Goal: Obtain resource: Download file/media

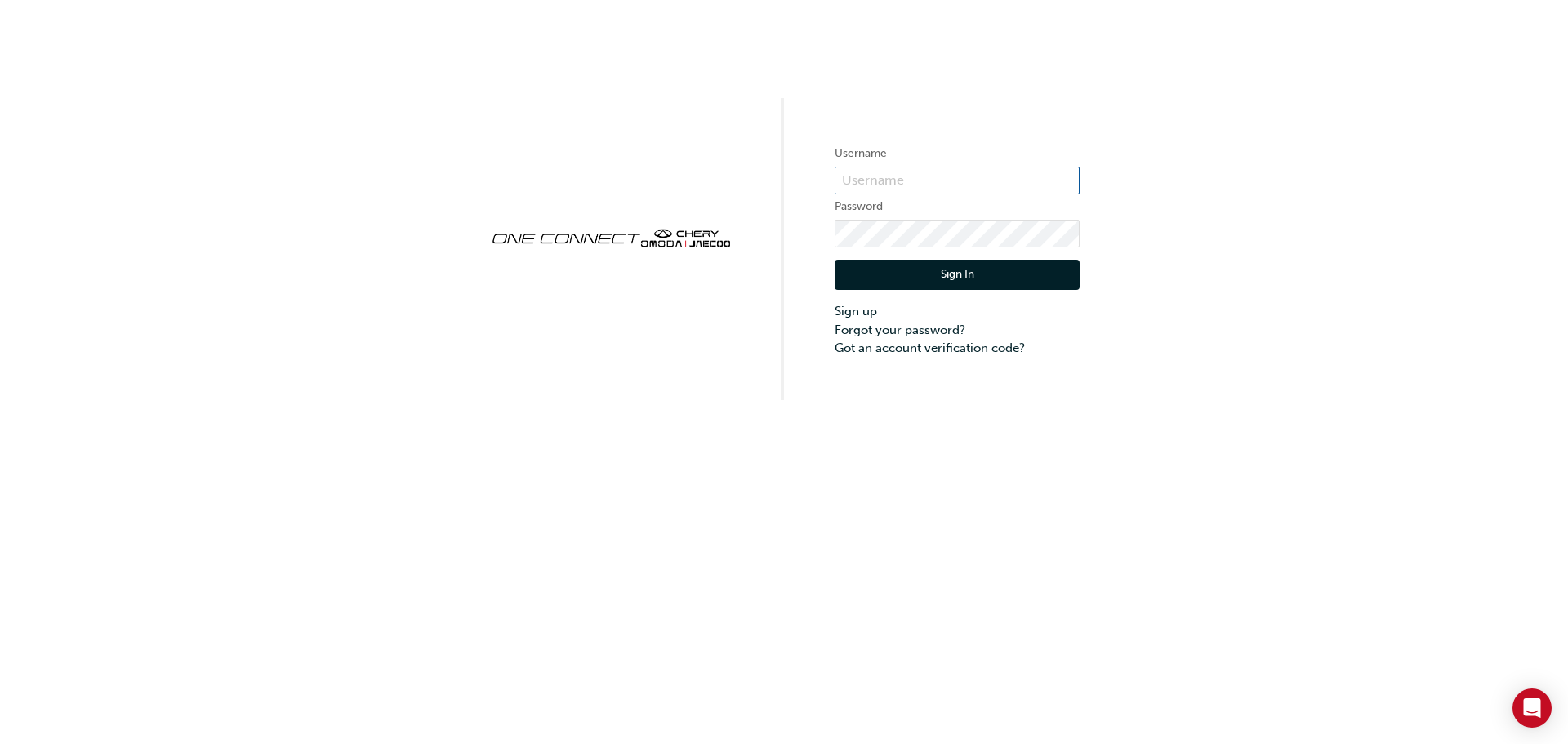
type input "OJAU045"
click at [962, 274] on button "Sign In" at bounding box center [956, 275] width 245 height 31
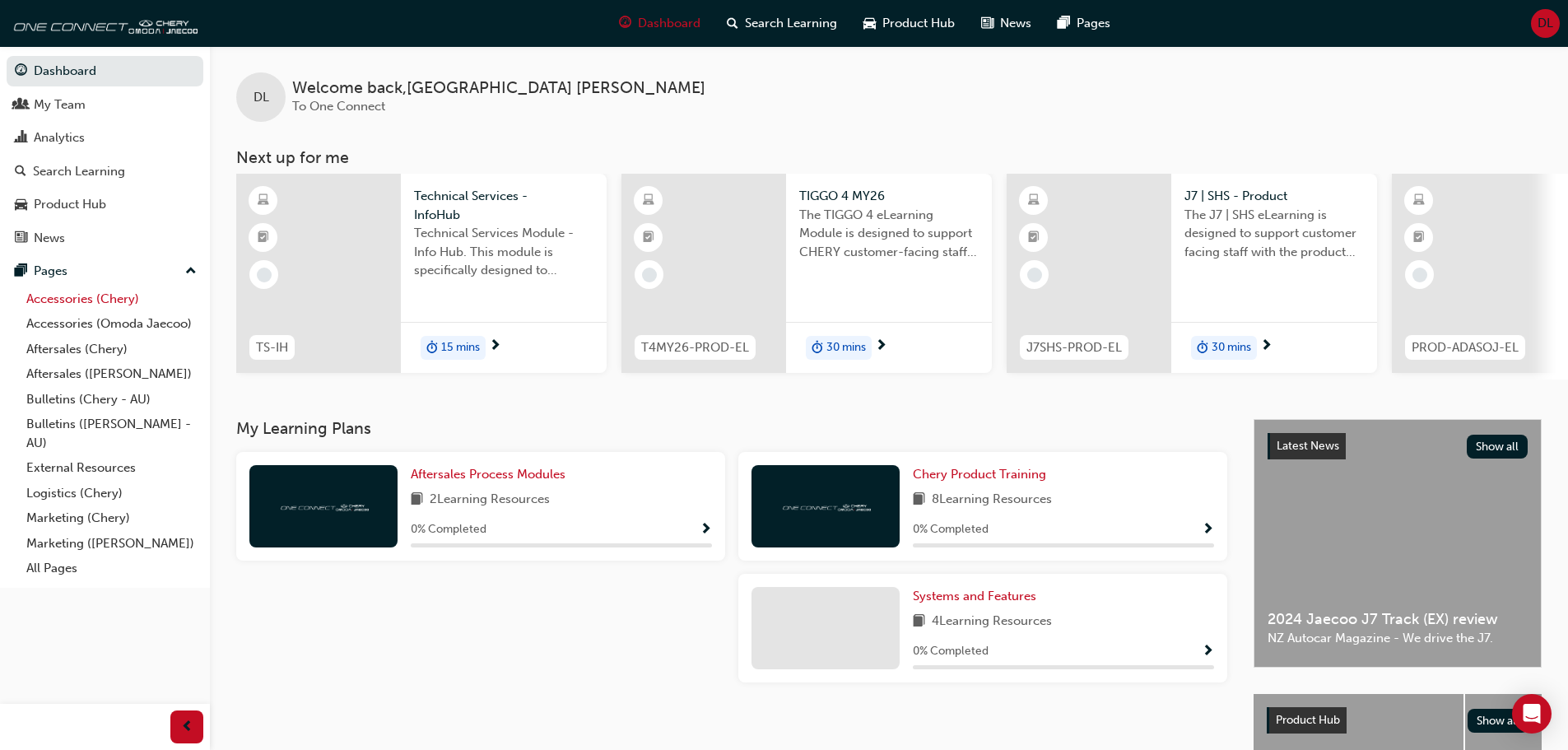
click at [62, 300] on link "Accessories (Chery)" at bounding box center [111, 299] width 183 height 25
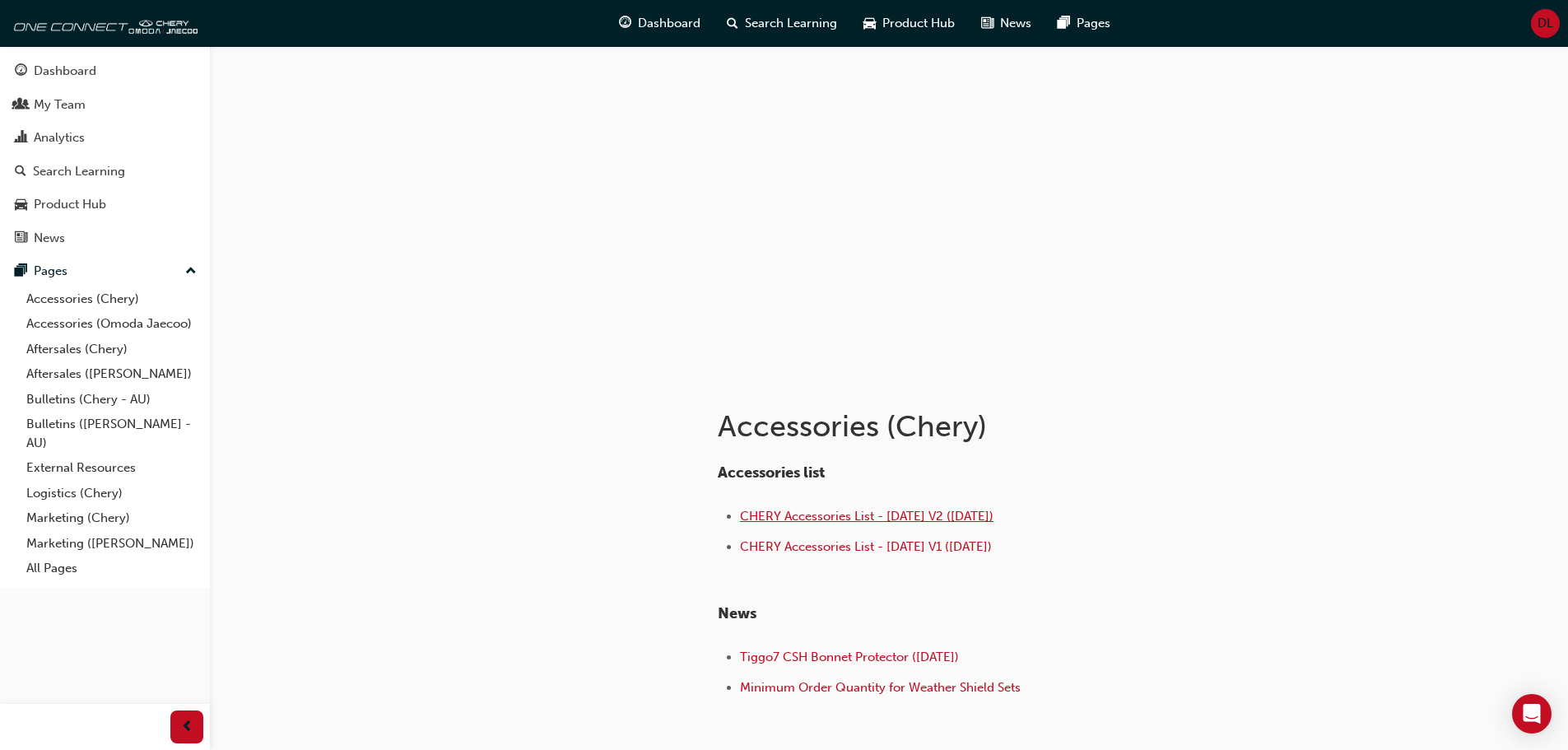
click at [811, 515] on span "CHERY Accessories List - Sep 25 V2 (18.09.25)" at bounding box center [867, 516] width 254 height 15
